Goal: Task Accomplishment & Management: Manage account settings

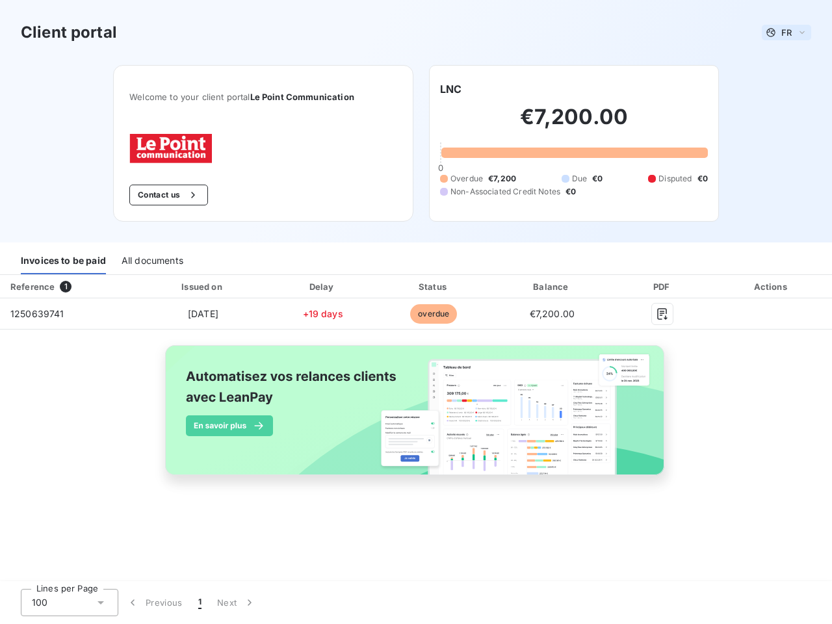
click at [787, 33] on span "FR" at bounding box center [787, 32] width 10 height 10
click at [167, 195] on button "Contact us" at bounding box center [168, 195] width 79 height 21
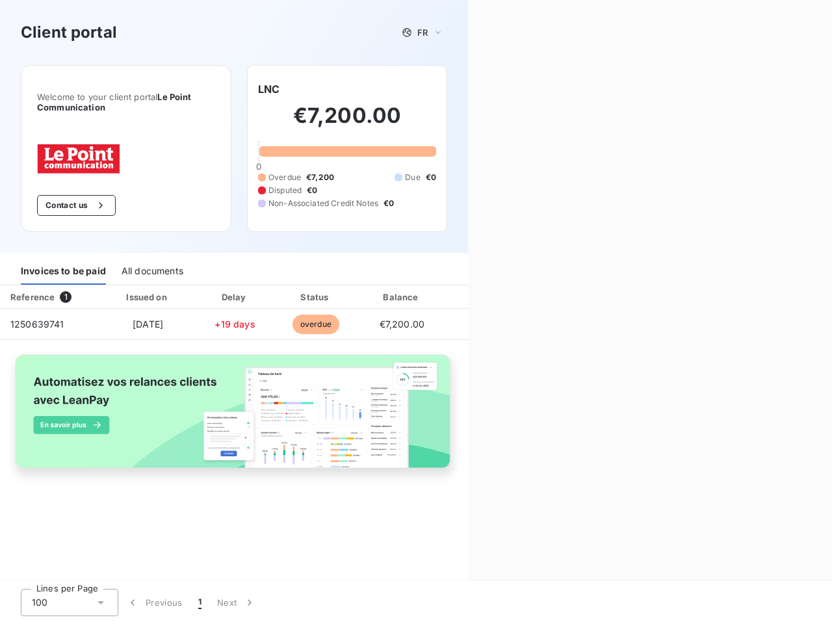
click at [451, 89] on div "Welcome to your client portal Le Point Communication Contact us LNC €7,200.00 0…" at bounding box center [234, 159] width 468 height 188
click at [63, 261] on div "Invoices to be paid" at bounding box center [63, 271] width 85 height 27
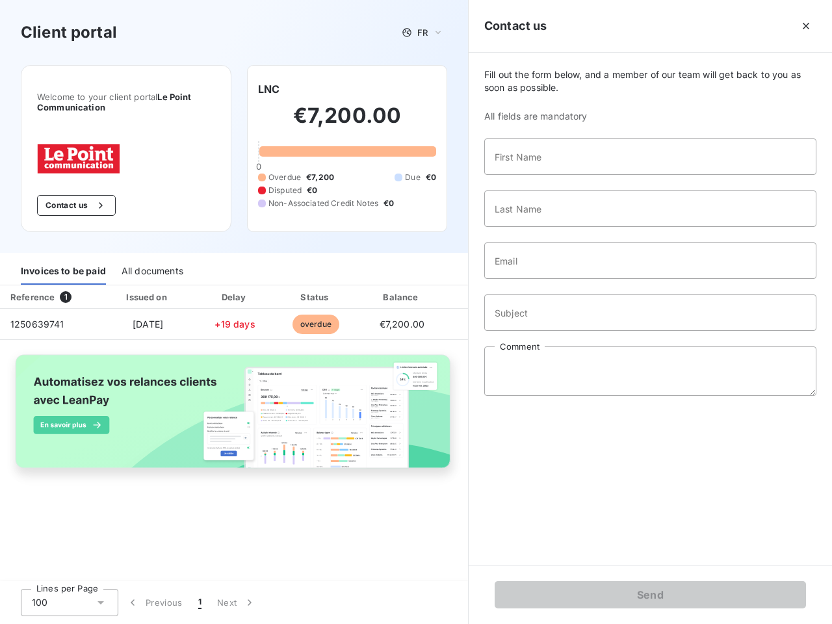
click at [152, 261] on div "All documents" at bounding box center [153, 271] width 62 height 27
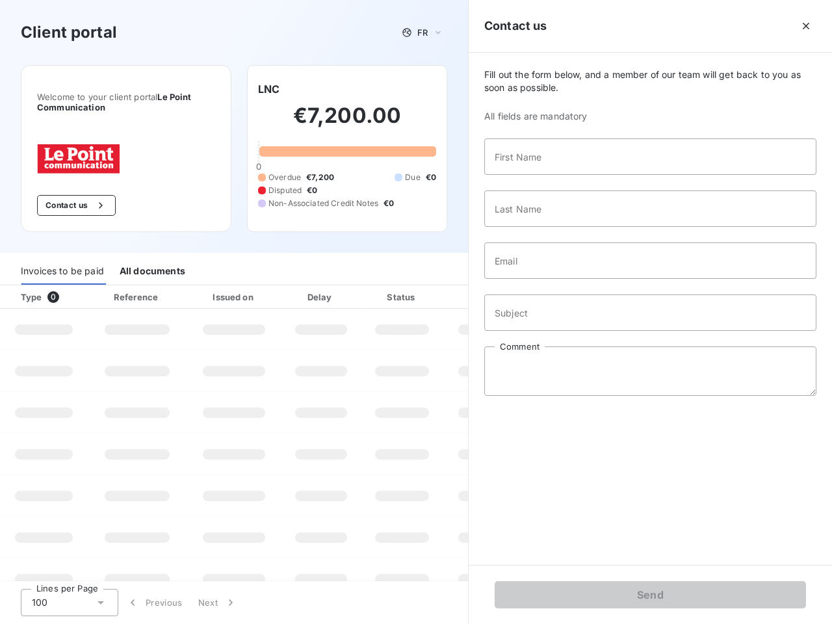
click at [68, 287] on th "Type 0" at bounding box center [44, 297] width 88 height 23
click at [202, 287] on th "Issued on" at bounding box center [234, 297] width 95 height 23
click at [323, 287] on th "Delay" at bounding box center [321, 297] width 79 height 23
click at [434, 287] on th "Status" at bounding box center [402, 297] width 83 height 23
click at [552, 287] on div "Fill out the form below, and a member of our team will get back to you as soon …" at bounding box center [651, 309] width 364 height 512
